Goal: Check status: Check status

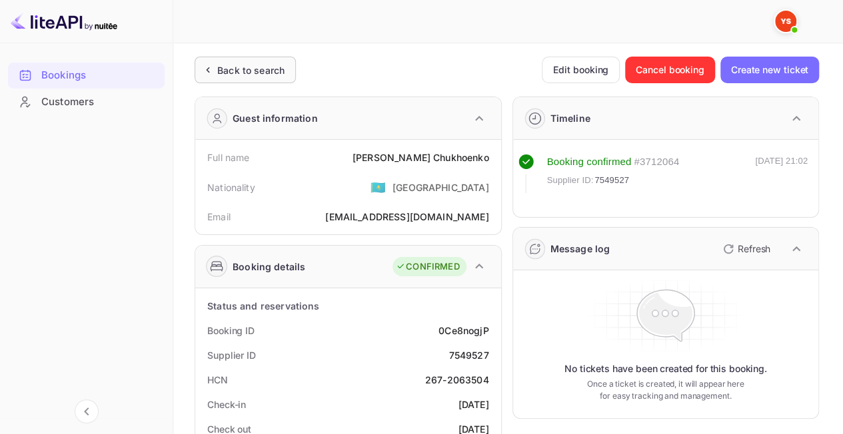
click at [257, 68] on div "Back to search" at bounding box center [250, 70] width 67 height 14
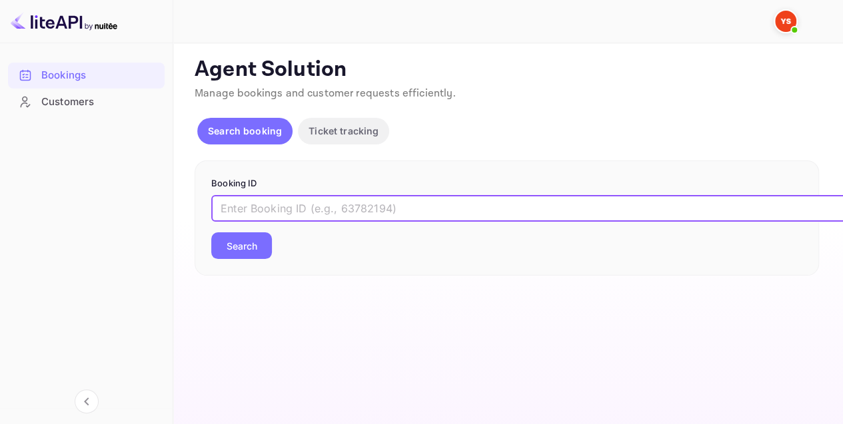
click at [324, 203] on input "text" at bounding box center [544, 208] width 666 height 27
paste input "9358206"
type input "9358206"
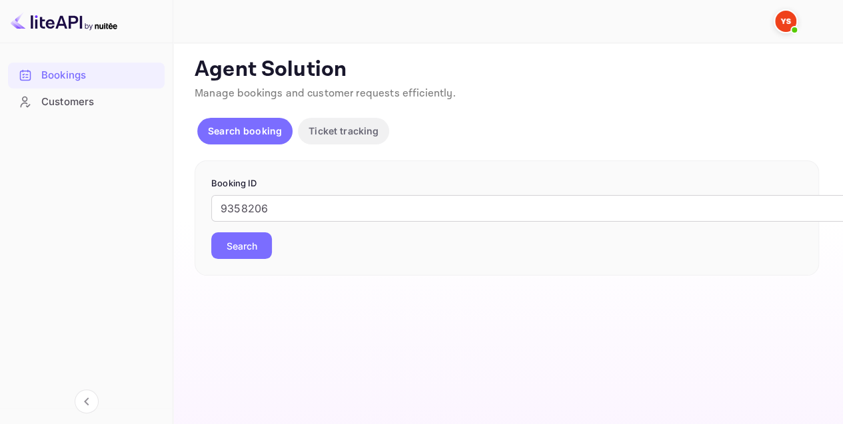
click at [257, 236] on button "Search" at bounding box center [241, 245] width 61 height 27
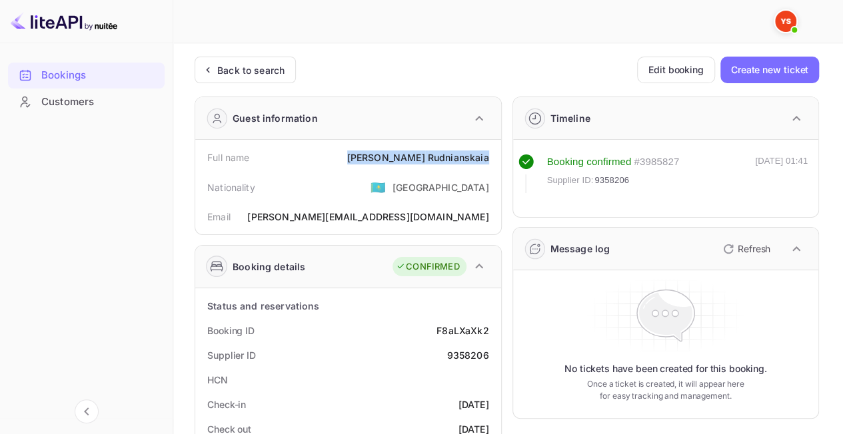
drag, startPoint x: 424, startPoint y: 159, endPoint x: 490, endPoint y: 160, distance: 66.6
click at [490, 160] on div "Full name [PERSON_NAME]" at bounding box center [348, 157] width 295 height 25
copy div "[PERSON_NAME]"
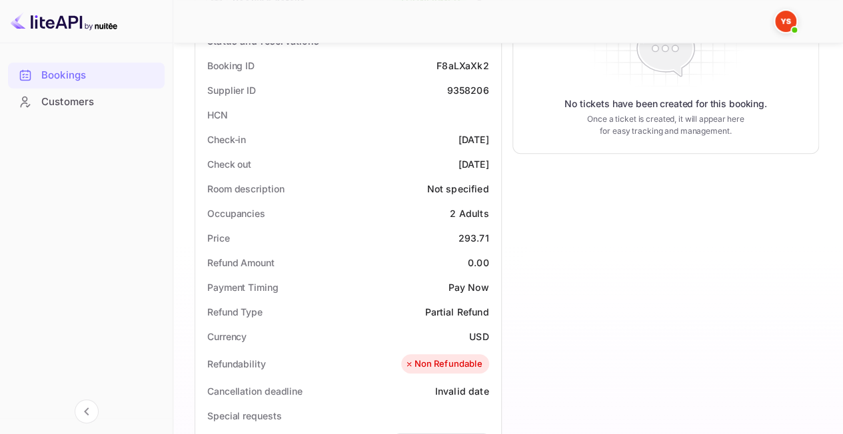
scroll to position [266, 0]
drag, startPoint x: 460, startPoint y: 235, endPoint x: 494, endPoint y: 239, distance: 34.9
click at [494, 239] on div "Price 293.71" at bounding box center [348, 236] width 295 height 25
copy div "293.71"
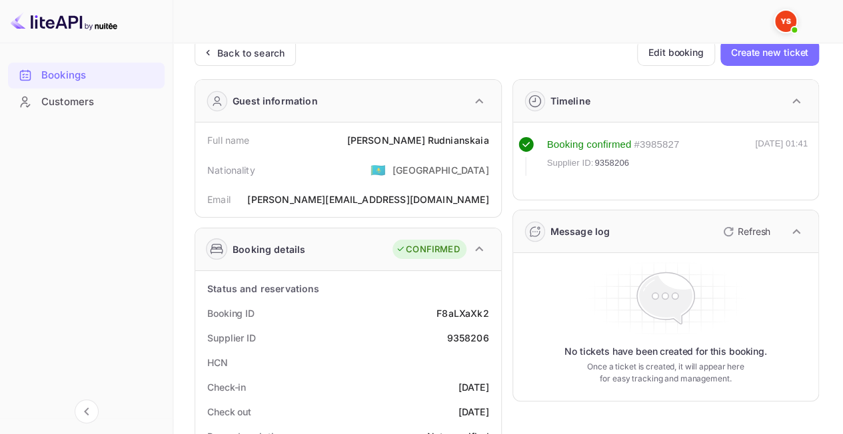
scroll to position [0, 0]
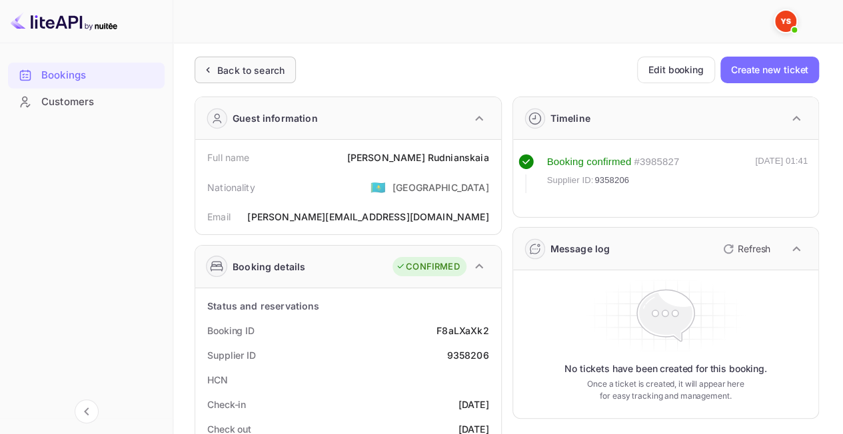
click at [235, 71] on div "Back to search" at bounding box center [250, 70] width 67 height 14
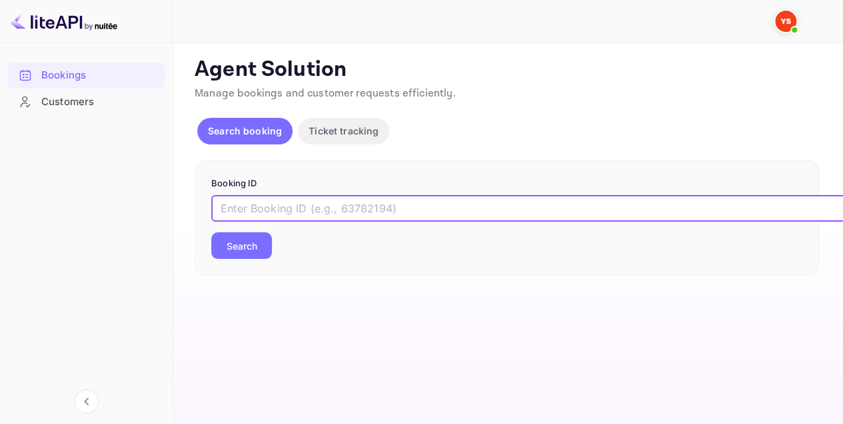
click at [324, 205] on input "text" at bounding box center [544, 208] width 666 height 27
paste input "9357758"
type input "9357758"
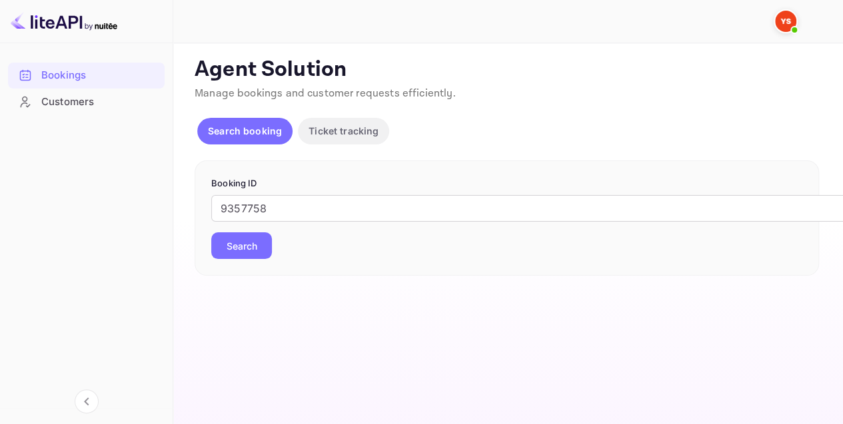
click at [246, 241] on button "Search" at bounding box center [241, 245] width 61 height 27
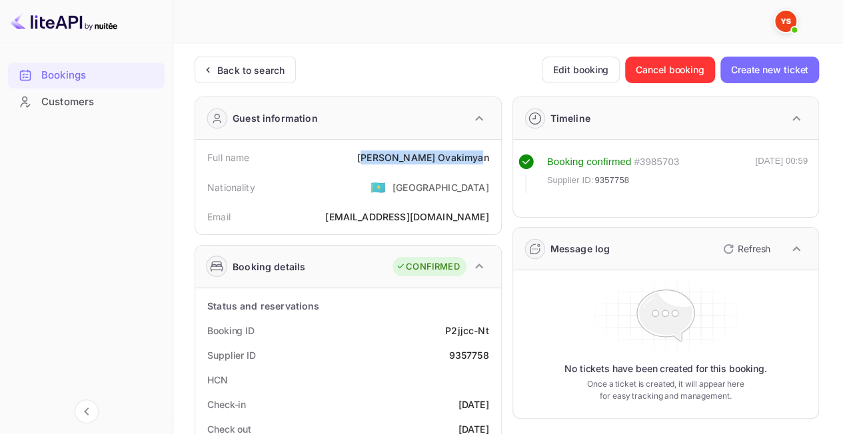
drag, startPoint x: 438, startPoint y: 153, endPoint x: 485, endPoint y: 155, distance: 46.7
click at [486, 155] on div "[PERSON_NAME]" at bounding box center [422, 158] width 131 height 14
drag, startPoint x: 494, startPoint y: 155, endPoint x: 396, endPoint y: 156, distance: 97.3
click at [396, 156] on div "Full name [PERSON_NAME]" at bounding box center [348, 157] width 295 height 25
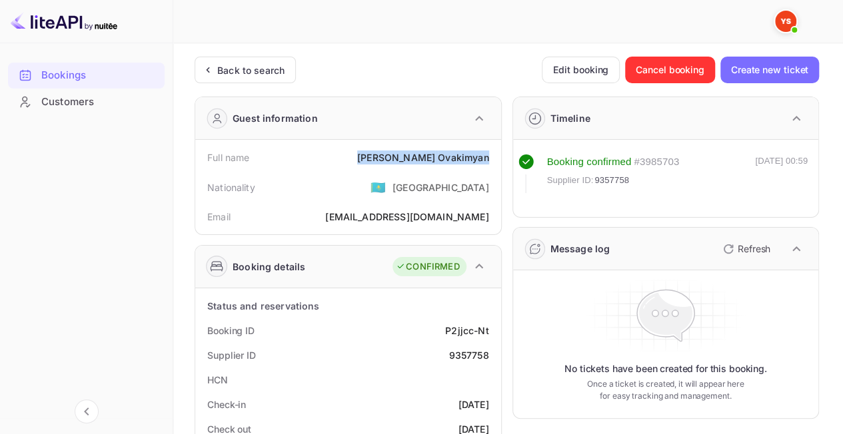
copy div "[PERSON_NAME]"
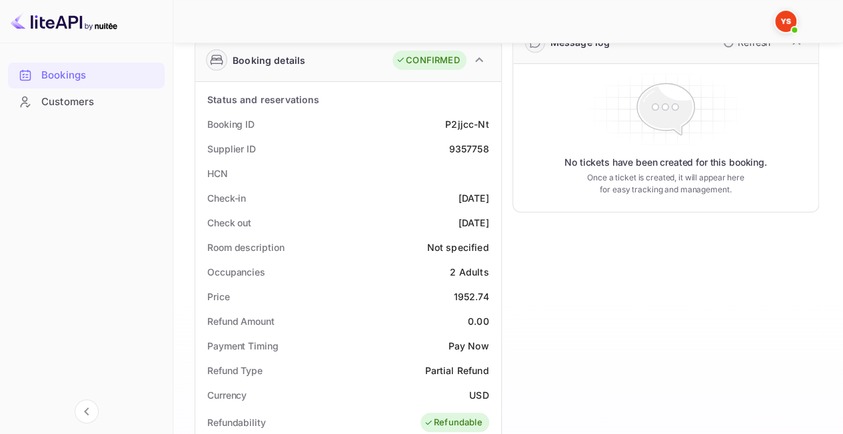
scroll to position [266, 0]
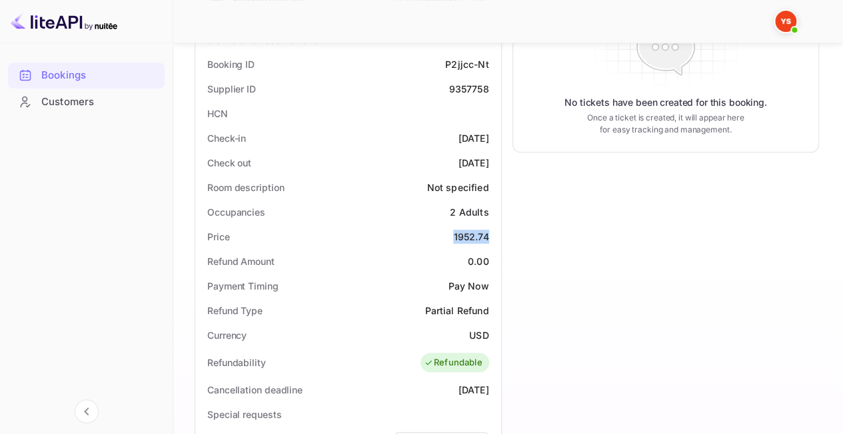
drag, startPoint x: 492, startPoint y: 232, endPoint x: 428, endPoint y: 234, distance: 63.3
click at [428, 234] on div "Price 1952.74" at bounding box center [348, 236] width 295 height 25
copy div "1952.74"
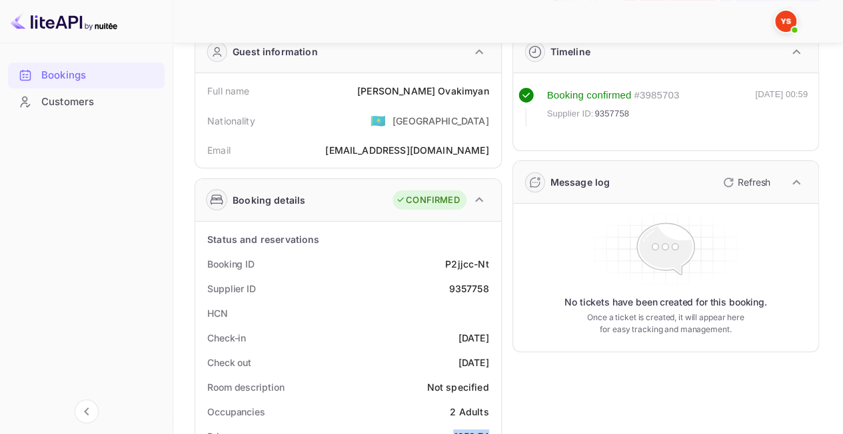
scroll to position [0, 0]
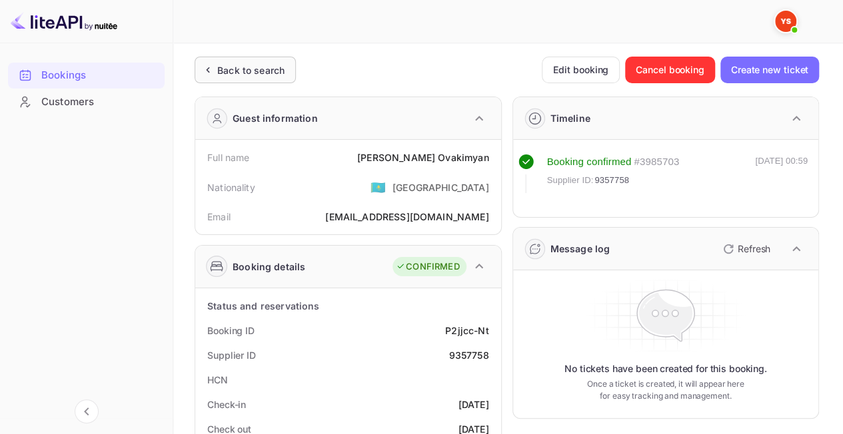
click at [242, 75] on div "Back to search" at bounding box center [250, 70] width 67 height 14
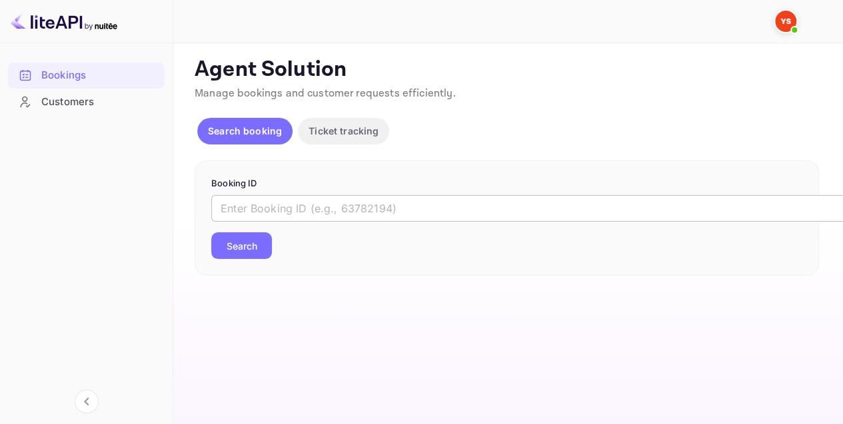
click at [301, 215] on input "text" at bounding box center [544, 208] width 666 height 27
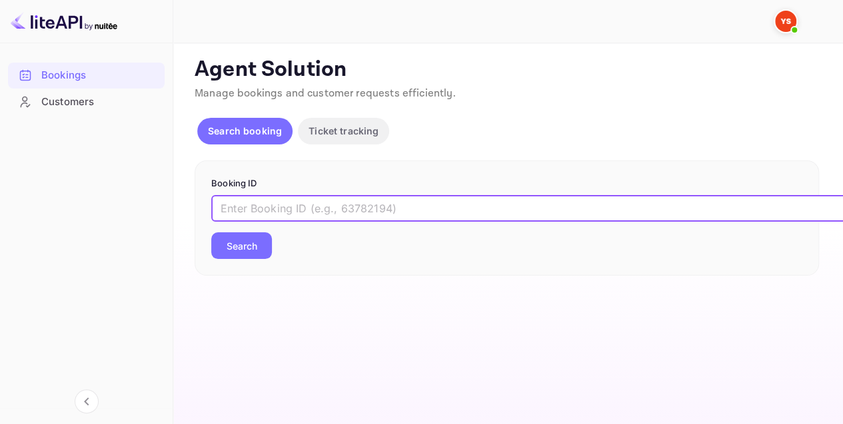
paste input "9192814"
type input "9192814"
click at [234, 244] on button "Search" at bounding box center [241, 245] width 61 height 27
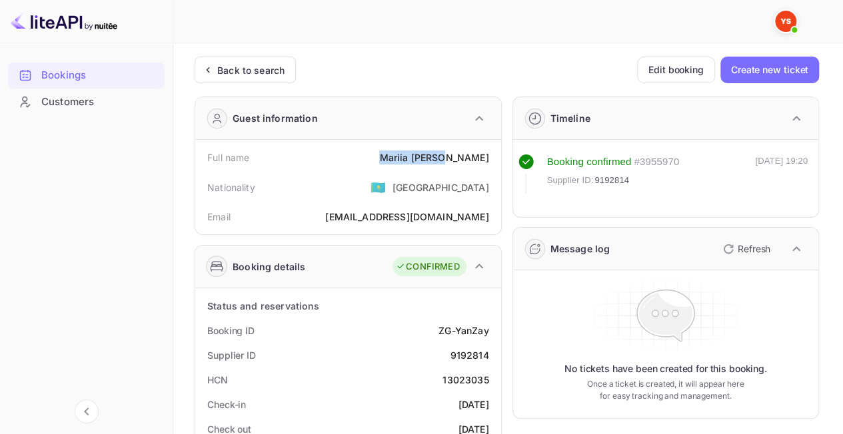
drag, startPoint x: 426, startPoint y: 157, endPoint x: 488, endPoint y: 159, distance: 61.3
click at [488, 159] on div "Full name [PERSON_NAME]" at bounding box center [348, 157] width 295 height 25
copy div "[PERSON_NAME]"
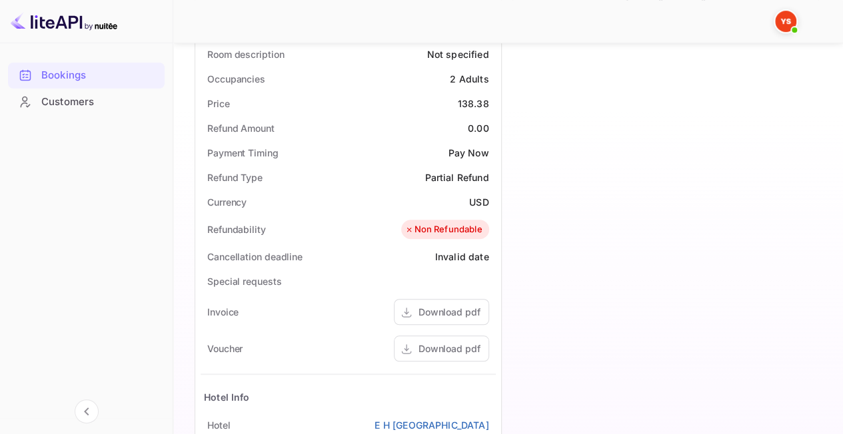
scroll to position [333, 0]
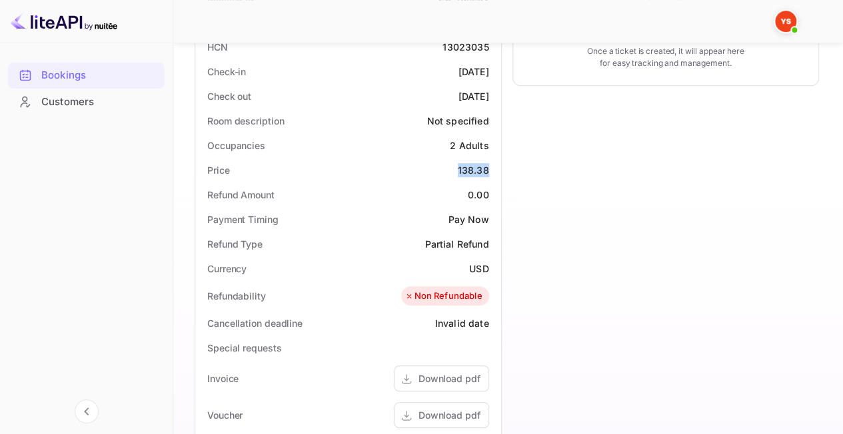
drag, startPoint x: 460, startPoint y: 164, endPoint x: 490, endPoint y: 171, distance: 31.4
click at [490, 171] on div "Price 138.38" at bounding box center [348, 170] width 295 height 25
copy div "138.38"
